Goal: Find specific page/section: Find specific page/section

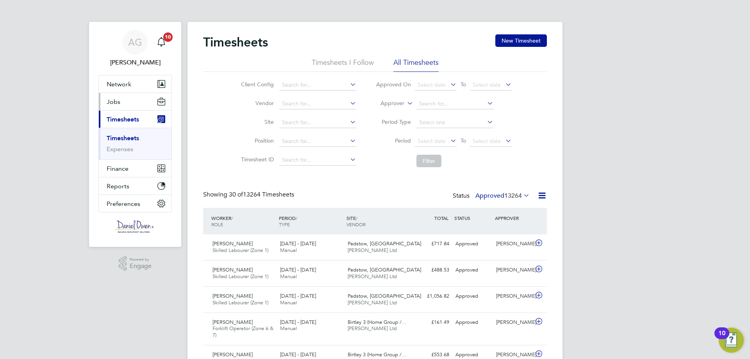
click at [115, 99] on span "Jobs" at bounding box center [114, 101] width 14 height 7
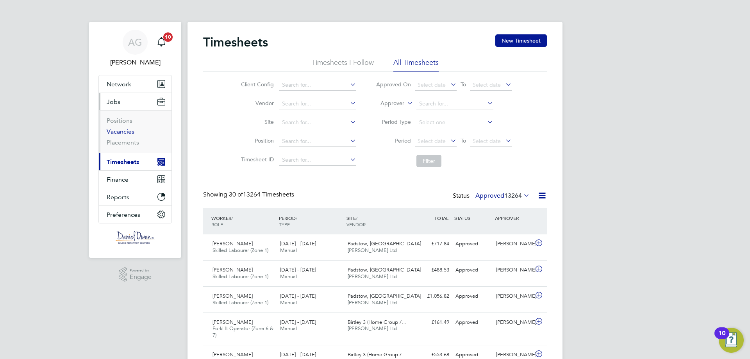
click at [121, 131] on link "Vacancies" at bounding box center [121, 131] width 28 height 7
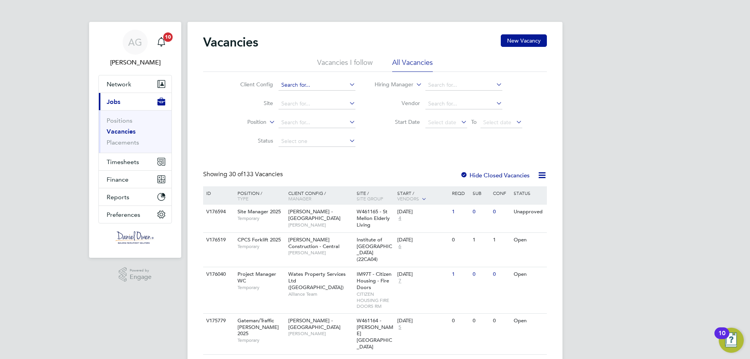
click at [307, 82] on input at bounding box center [317, 85] width 77 height 11
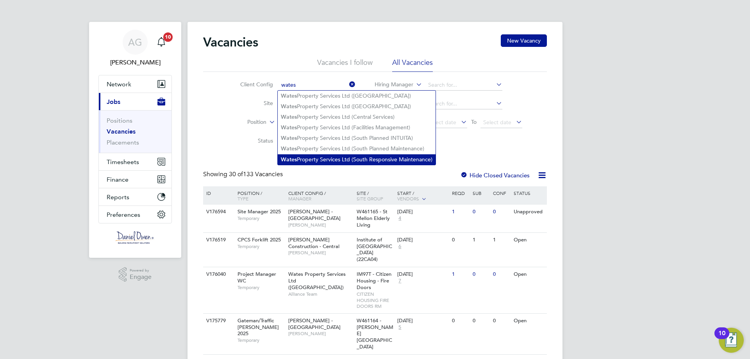
click at [335, 158] on li "Wates Property Services Ltd (South Responsive Maintenance)" at bounding box center [357, 159] width 158 height 11
type input "Wates Property Services Ltd (South Responsive Maintenance)"
